Goal: Use online tool/utility: Utilize a website feature to perform a specific function

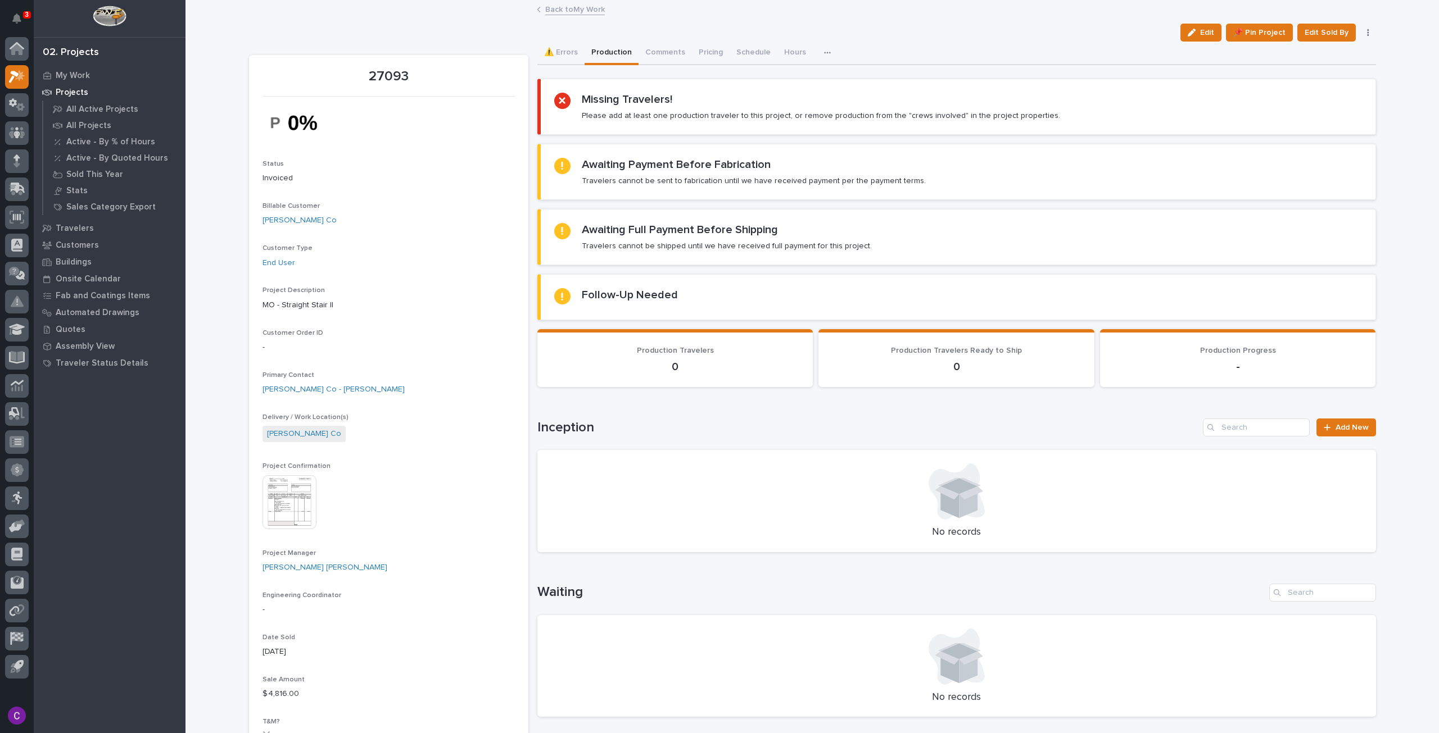
click at [584, 8] on link "Back to My Work" at bounding box center [575, 8] width 60 height 13
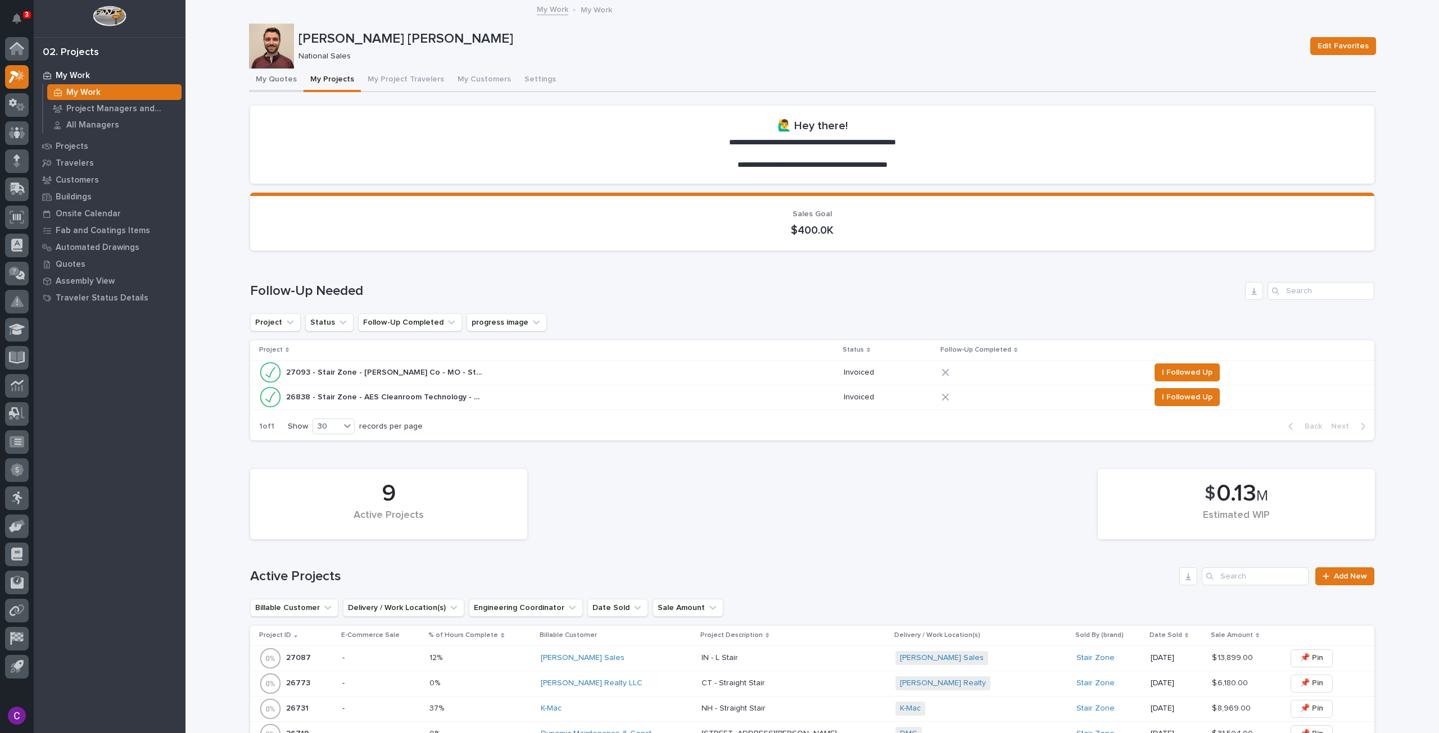
click at [275, 73] on button "My Quotes" at bounding box center [276, 81] width 55 height 24
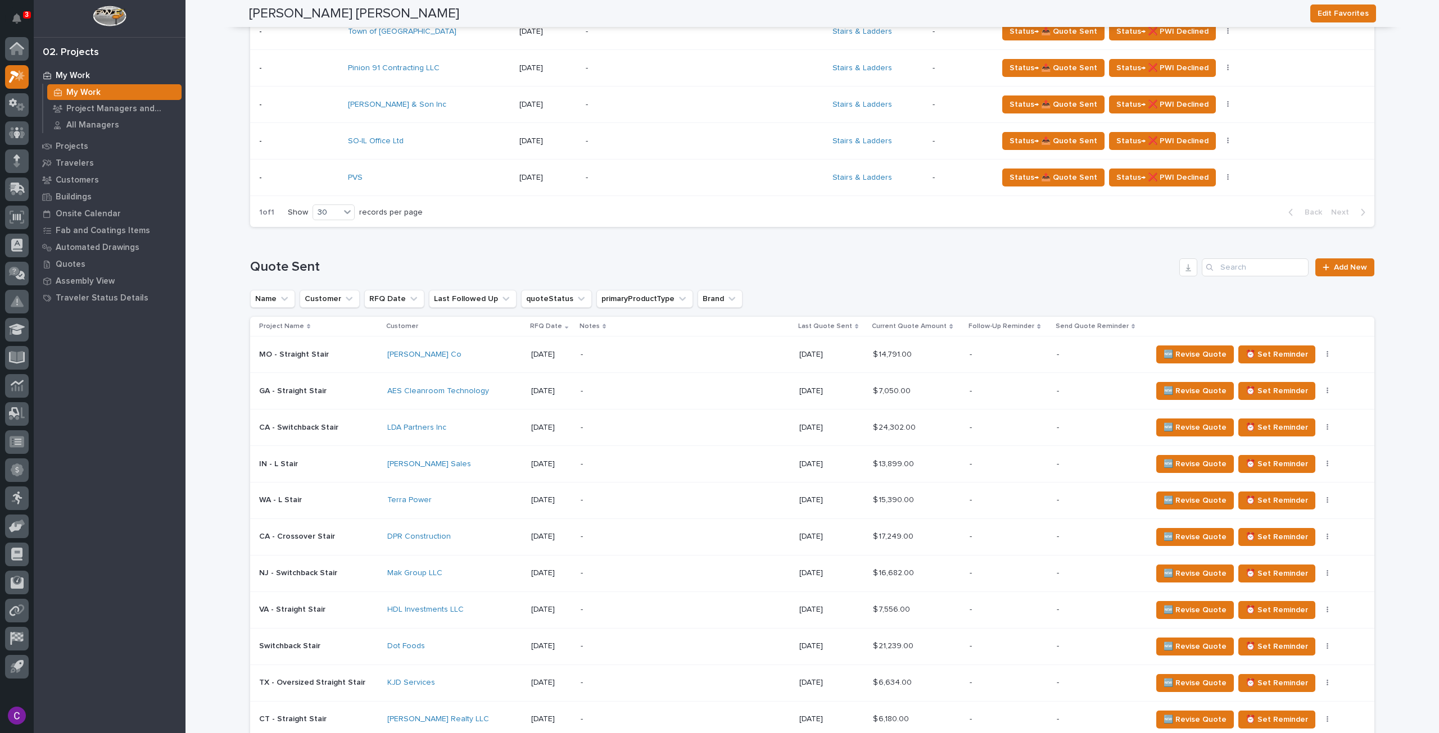
scroll to position [618, 0]
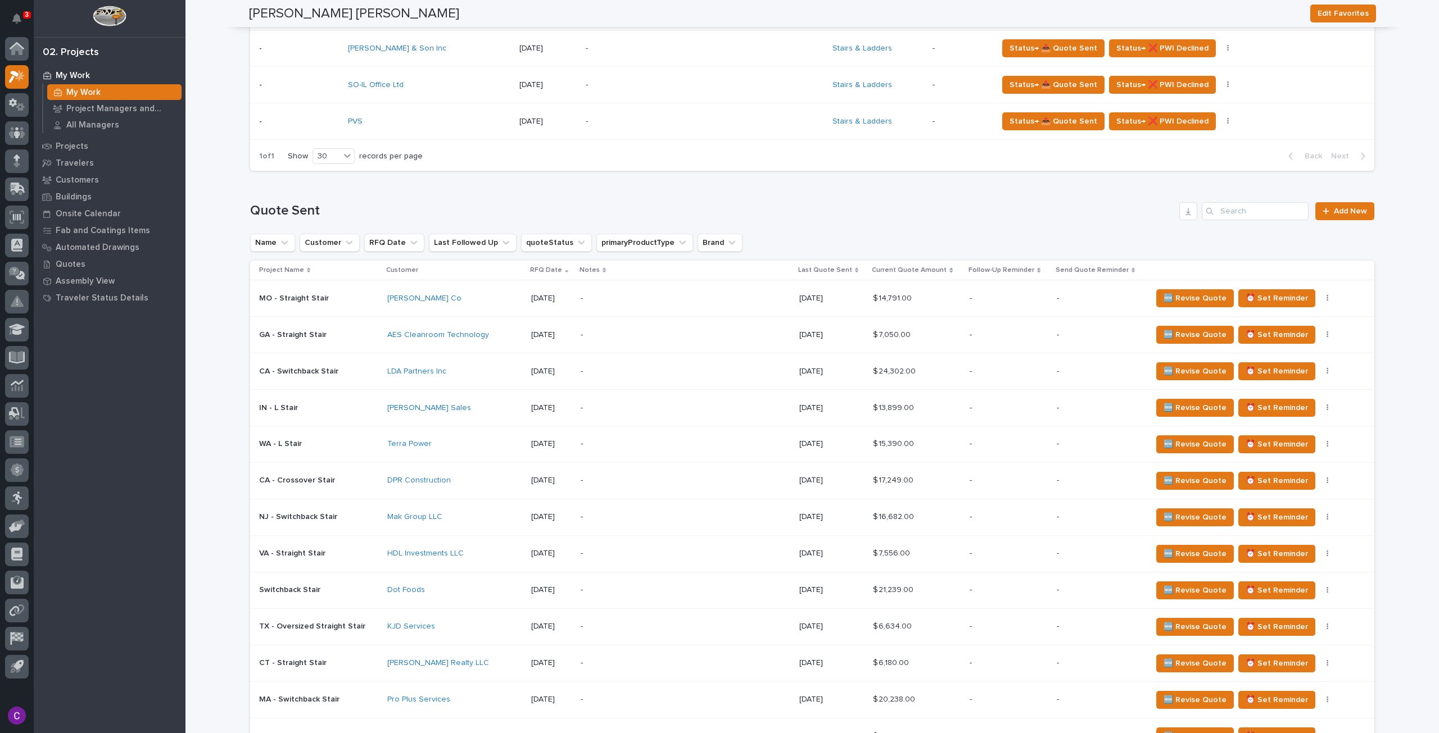
click at [519, 404] on div "[PERSON_NAME] Sales" at bounding box center [454, 409] width 135 height 10
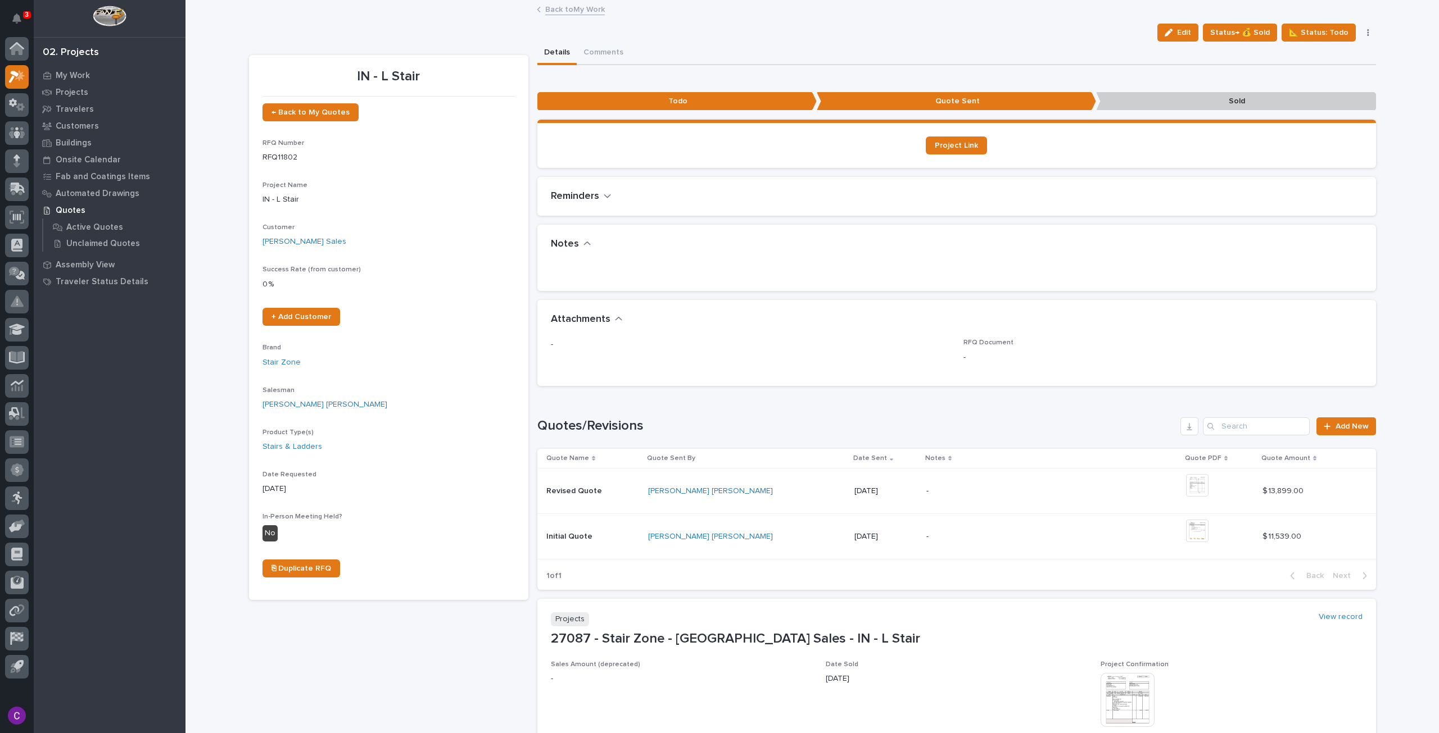
click at [556, 7] on link "Back to My Work" at bounding box center [575, 8] width 60 height 13
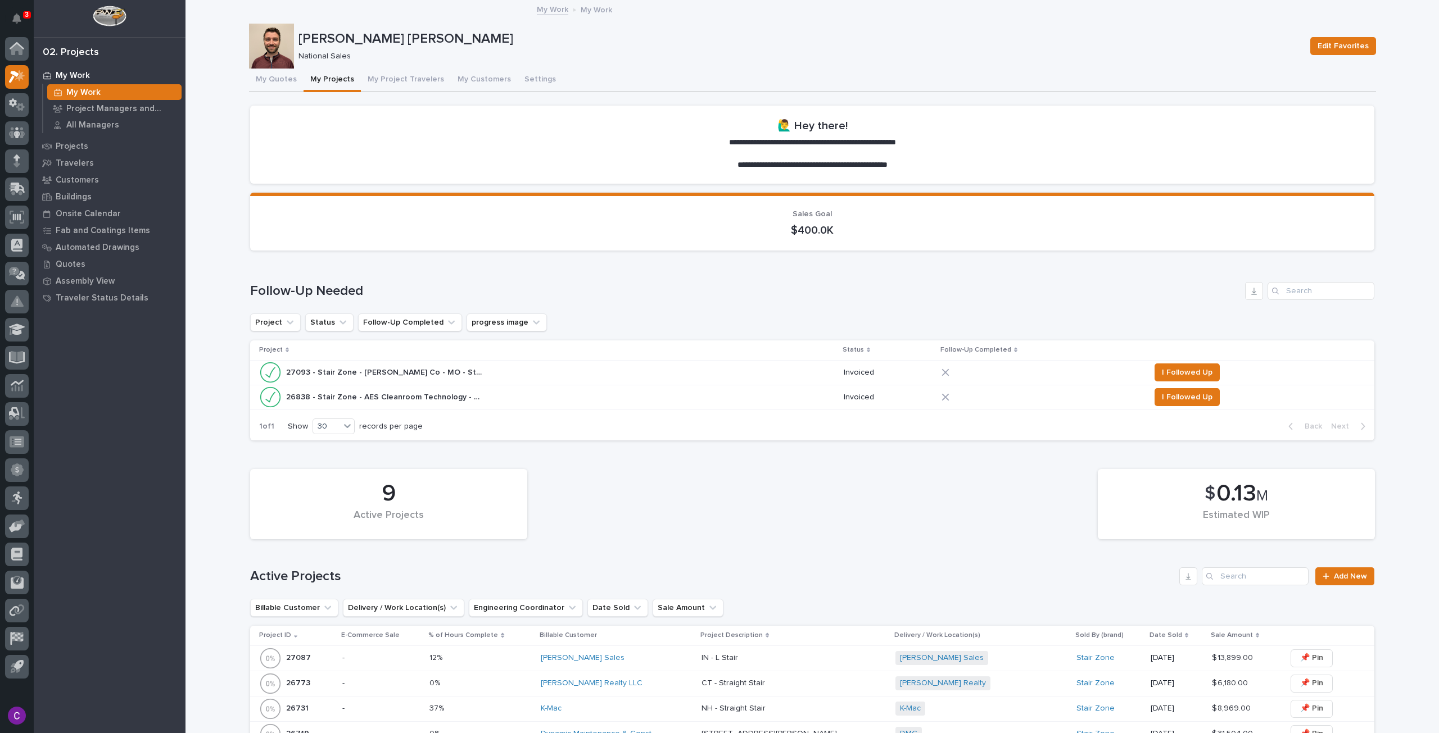
click at [314, 80] on button "My Projects" at bounding box center [331, 81] width 57 height 24
click at [285, 77] on button "My Quotes" at bounding box center [276, 81] width 55 height 24
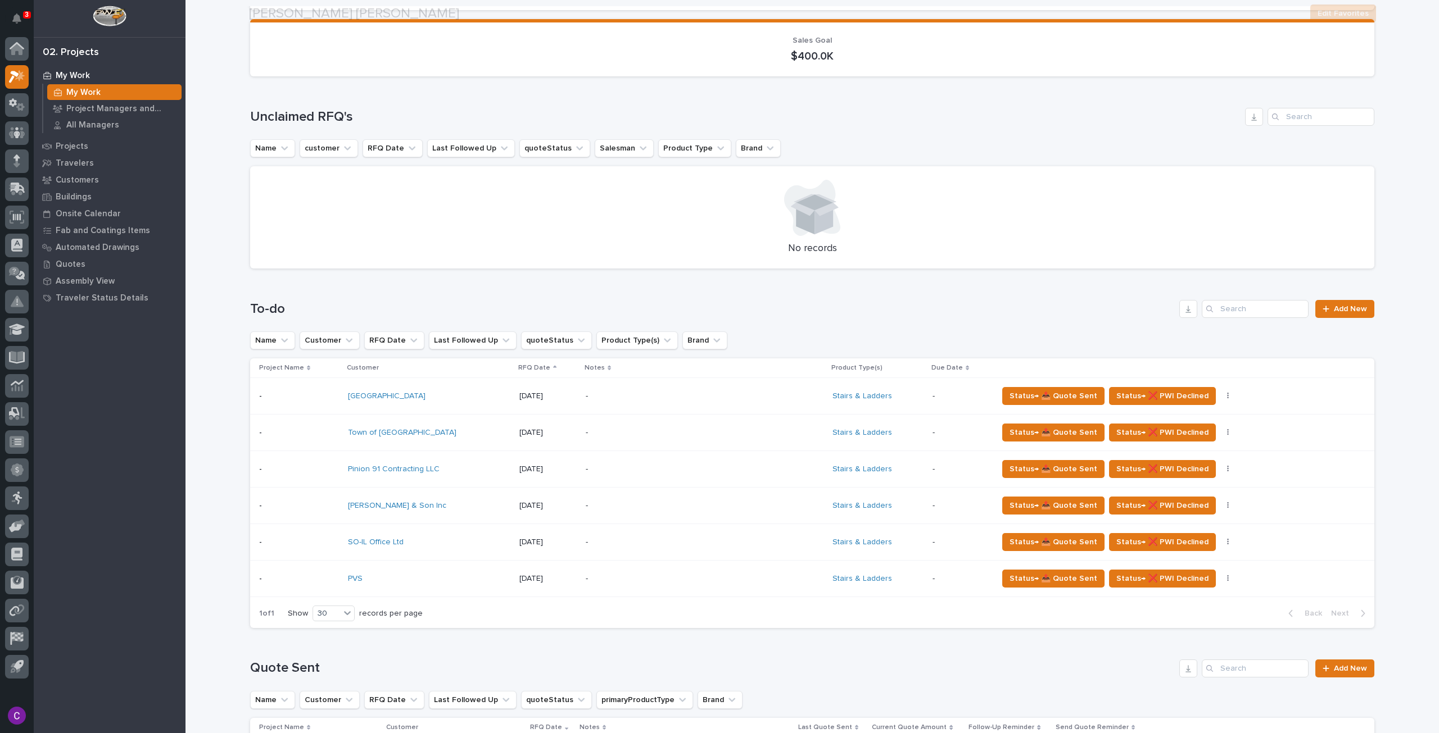
scroll to position [281, 0]
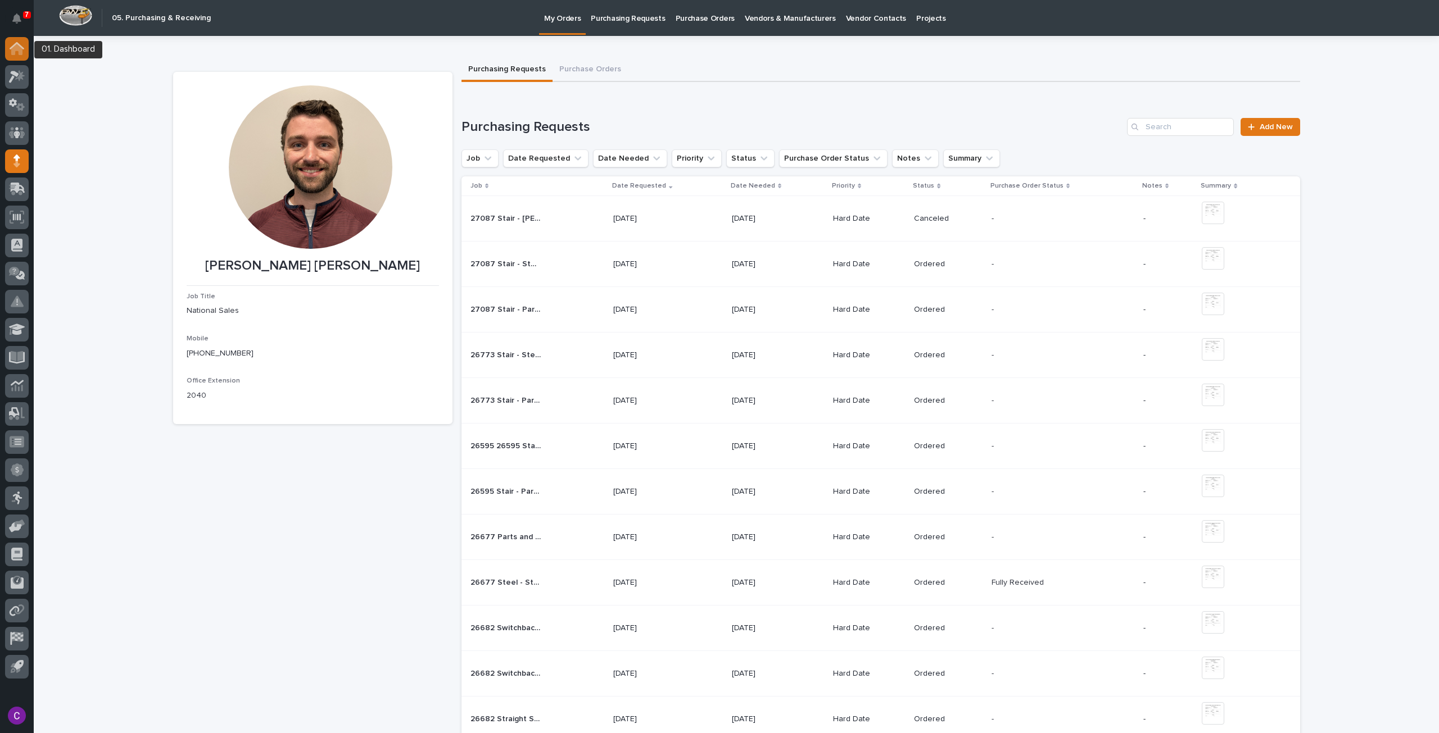
click at [19, 51] on icon at bounding box center [16, 49] width 11 height 11
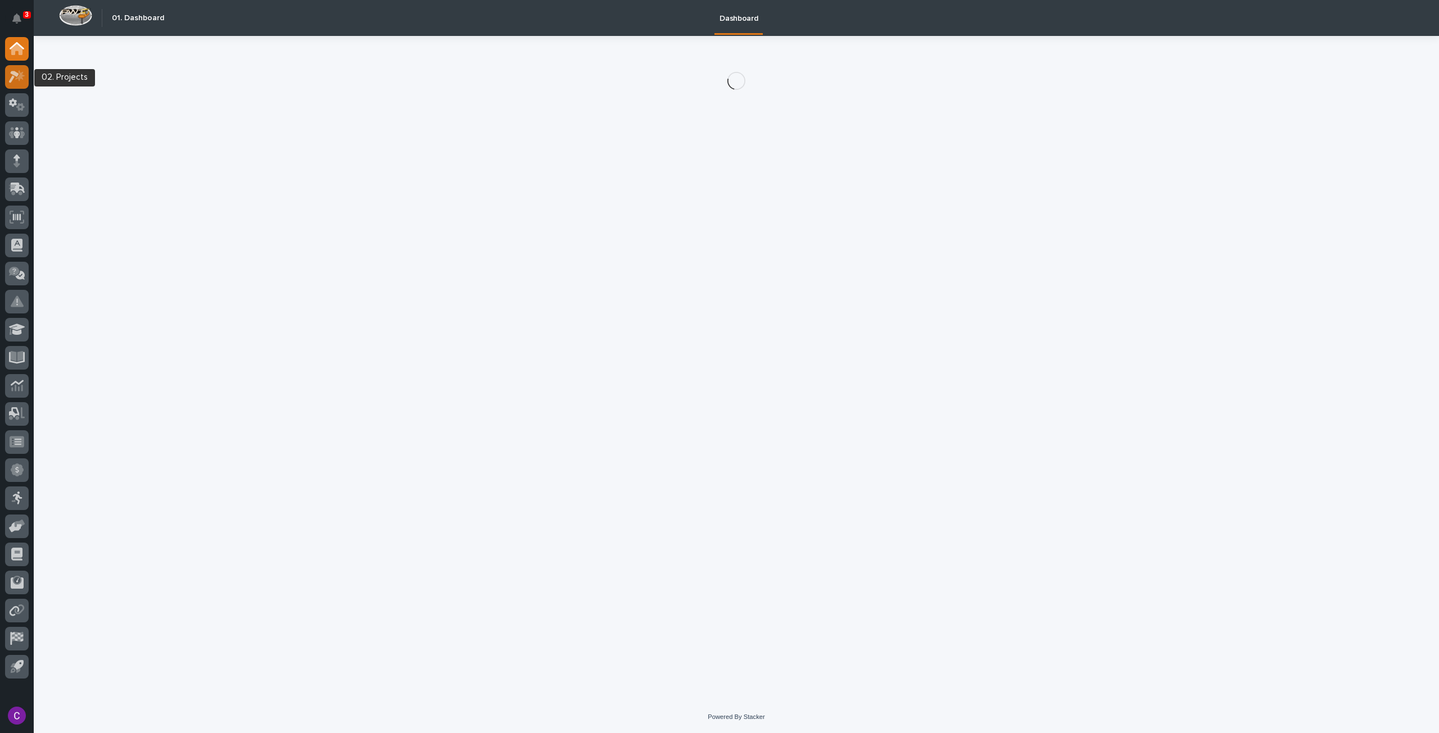
click at [18, 85] on div at bounding box center [17, 77] width 24 height 24
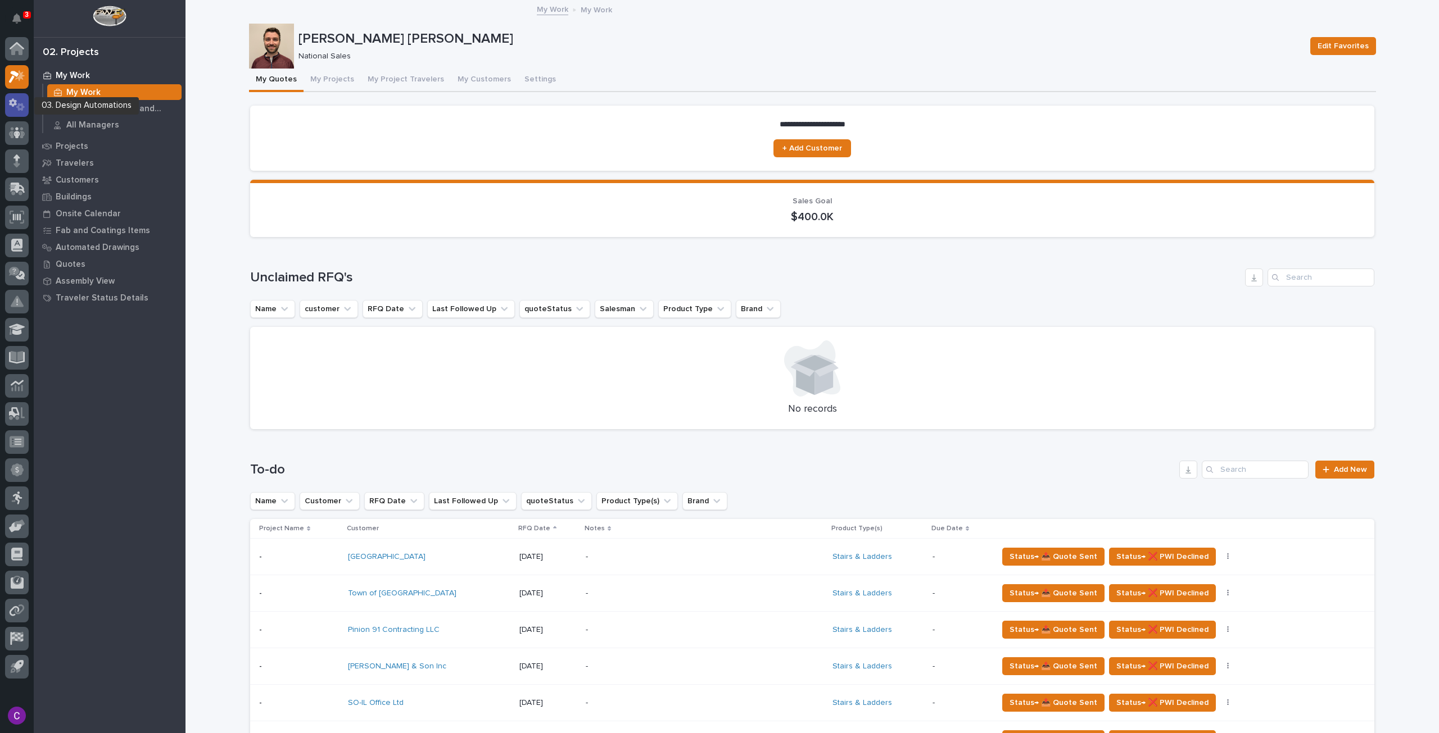
click at [13, 102] on icon at bounding box center [13, 102] width 8 height 8
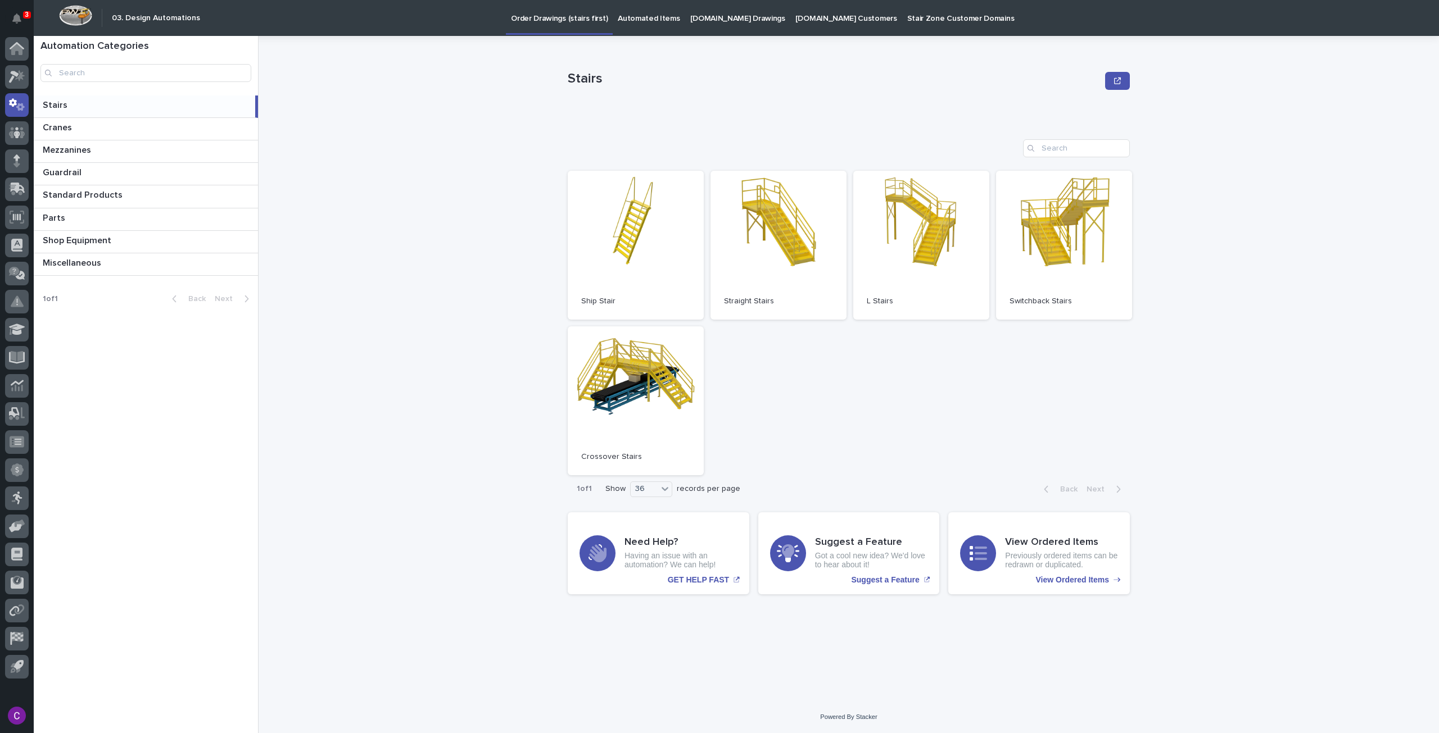
click at [624, 14] on p "Automated Items" at bounding box center [649, 12] width 62 height 24
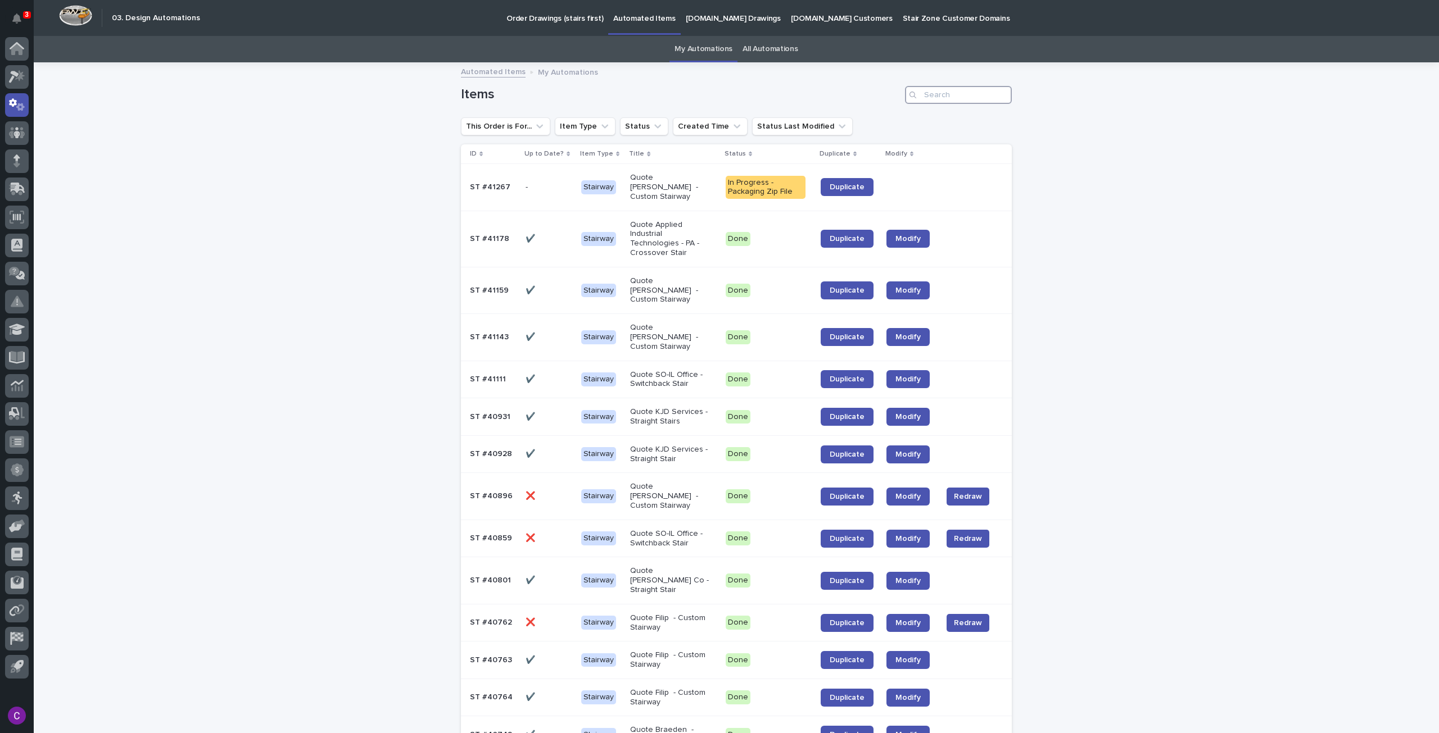
click at [973, 102] on input "Search" at bounding box center [958, 95] width 107 height 18
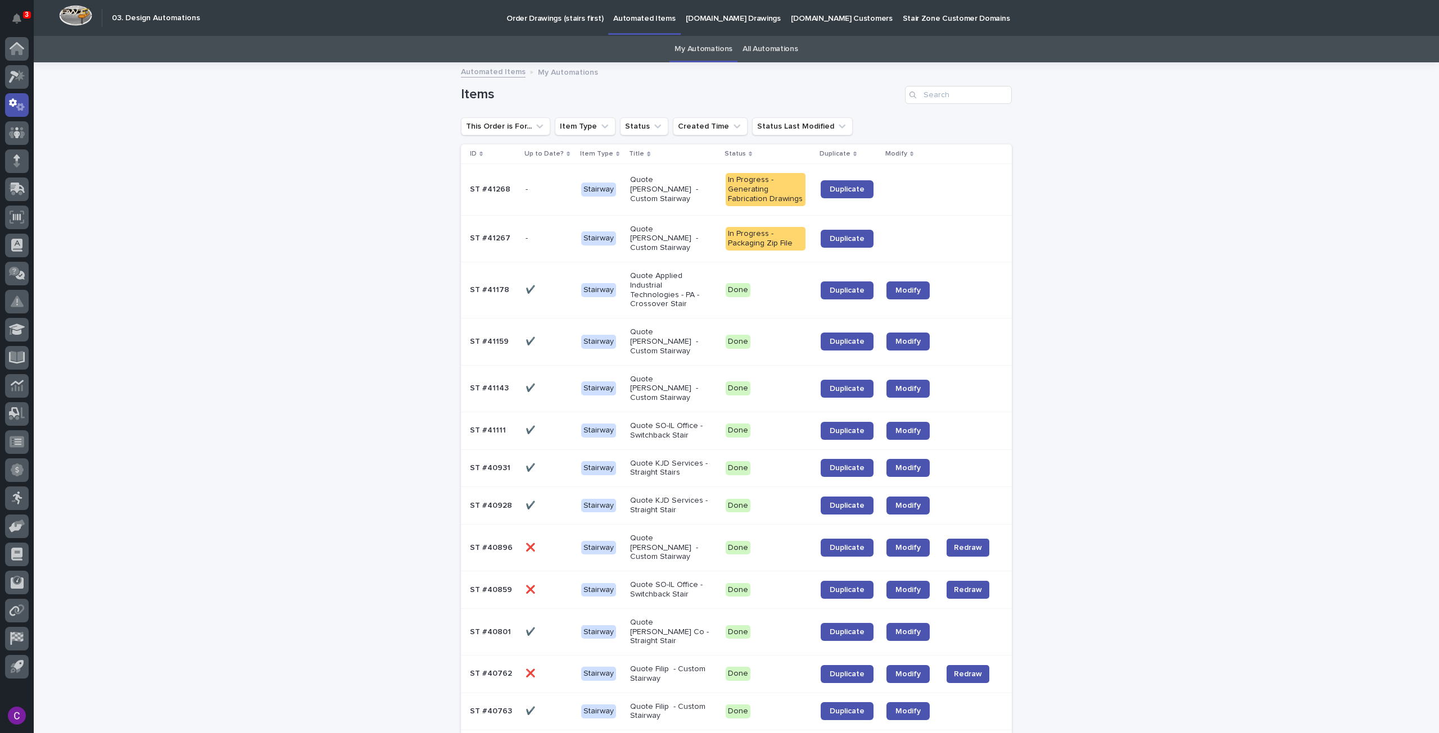
click at [969, 81] on div "Items" at bounding box center [736, 91] width 551 height 54
click at [969, 87] on input "Search" at bounding box center [958, 95] width 107 height 18
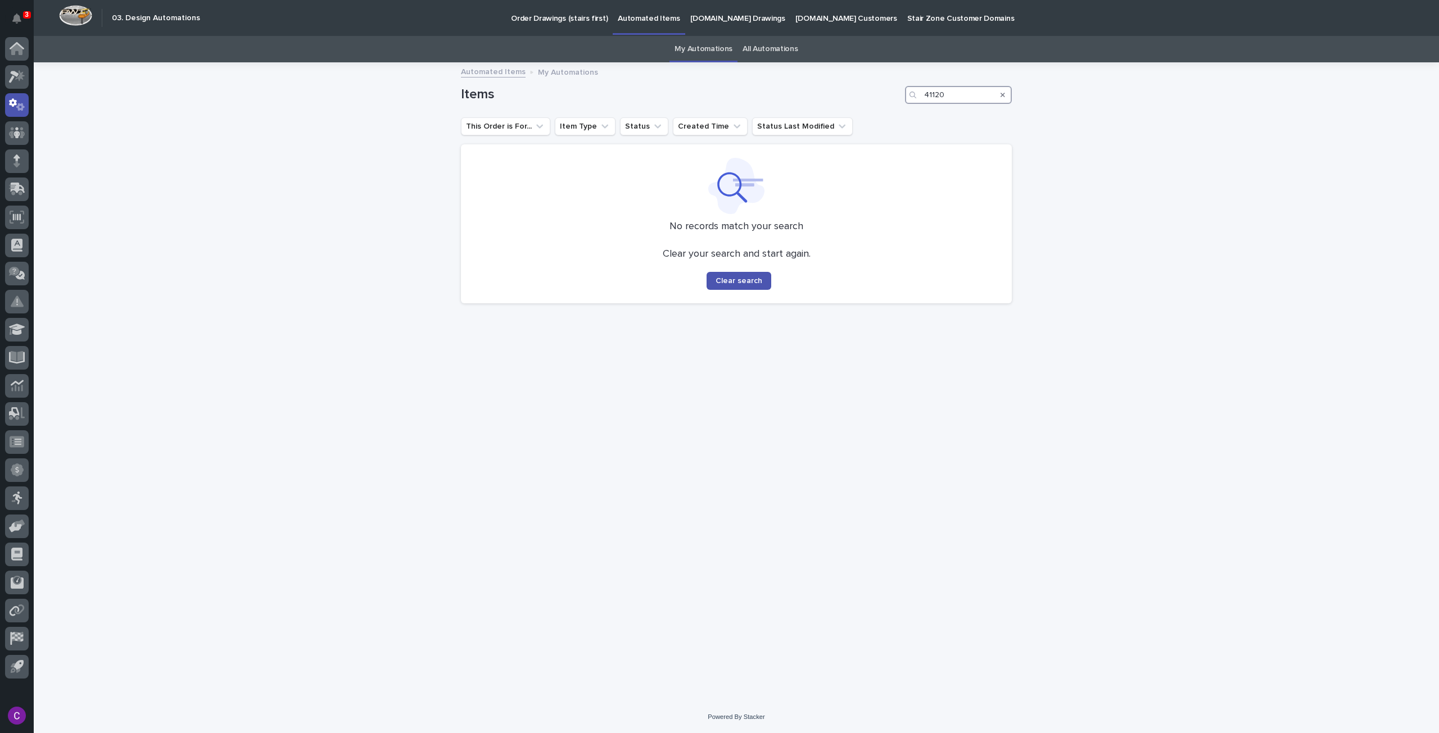
type input "41120"
click at [774, 35] on div "Order Drawings (stairs first) Automated Items StairZone.com Drawings StairZone.…" at bounding box center [808, 18] width 1205 height 36
click at [774, 44] on link "All Automations" at bounding box center [769, 49] width 55 height 26
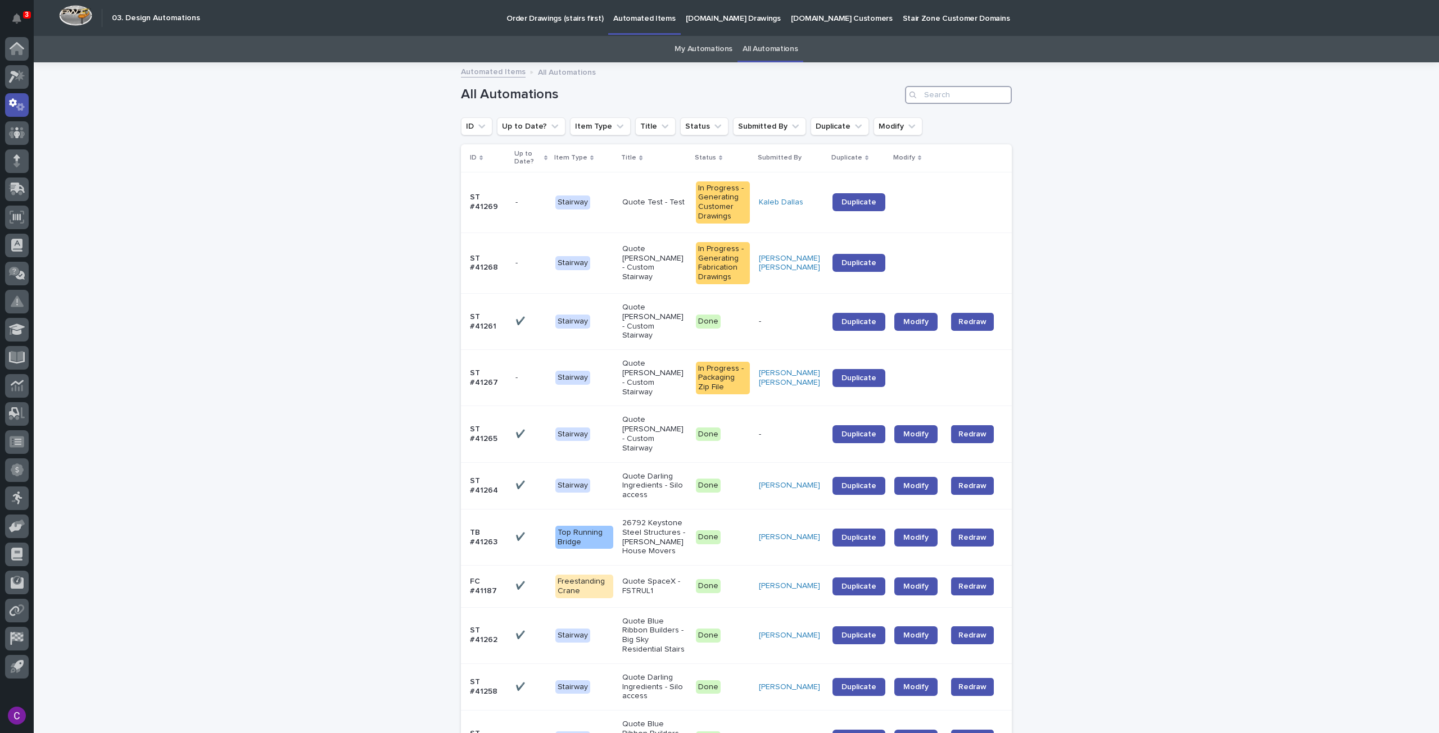
click at [981, 96] on input "Search" at bounding box center [958, 95] width 107 height 18
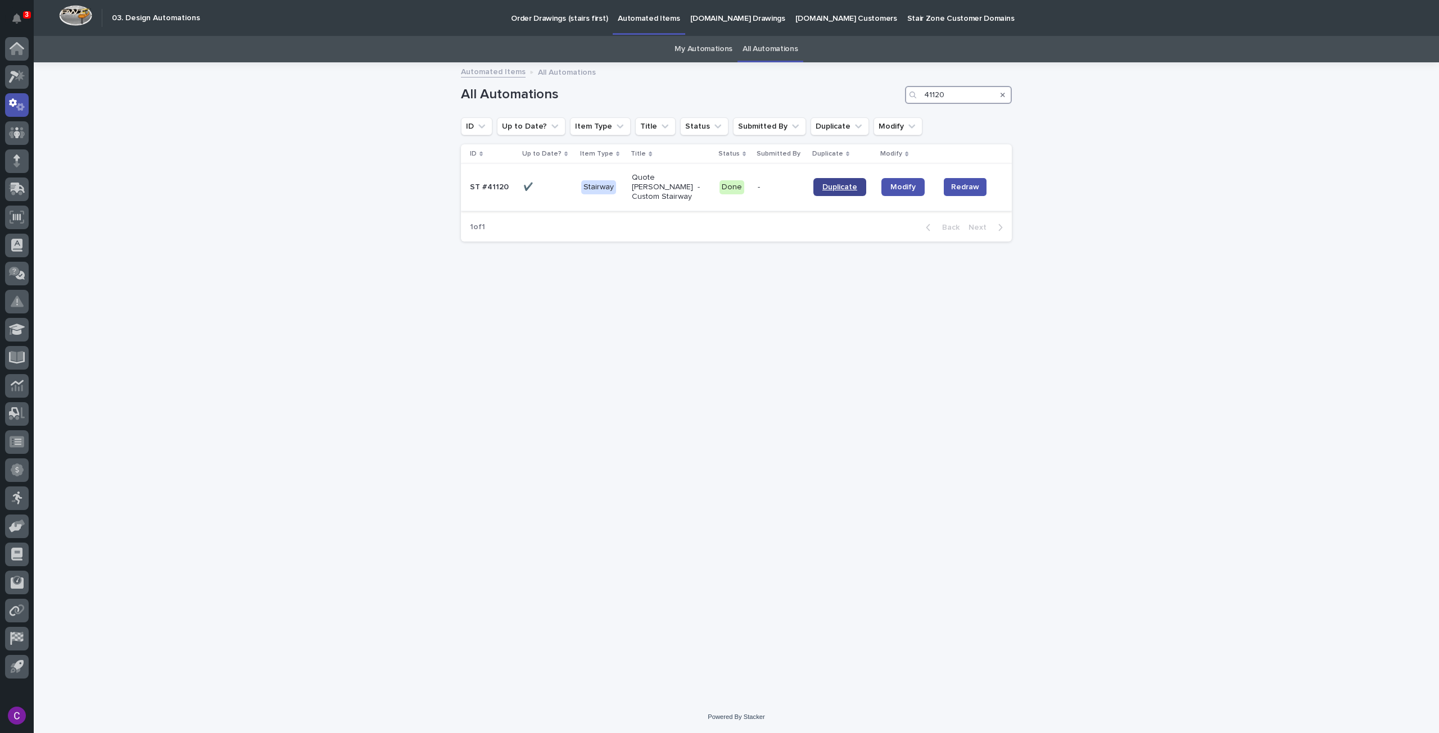
type input "41120"
click at [838, 184] on span "Duplicate" at bounding box center [839, 187] width 35 height 8
